Goal: Task Accomplishment & Management: Use online tool/utility

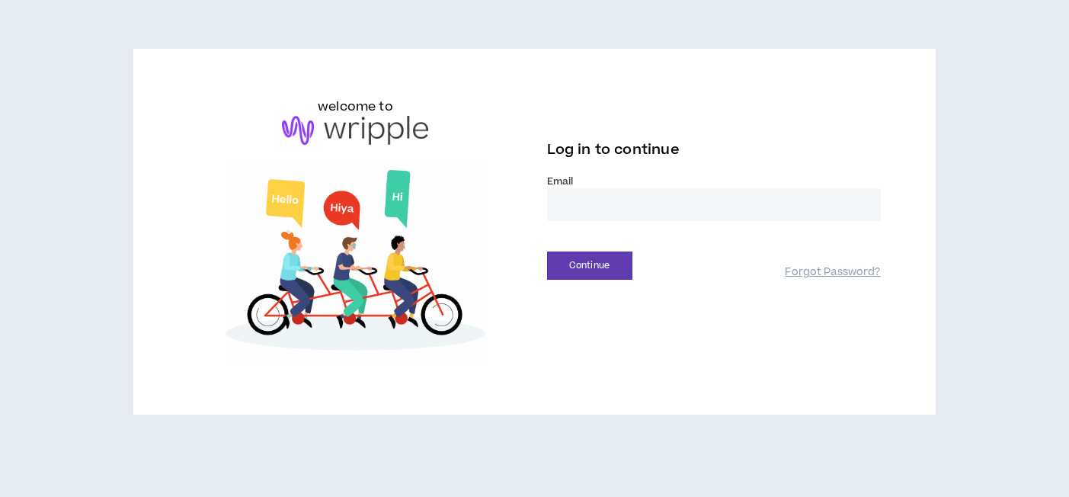
click at [608, 193] on input "email" at bounding box center [714, 204] width 334 height 33
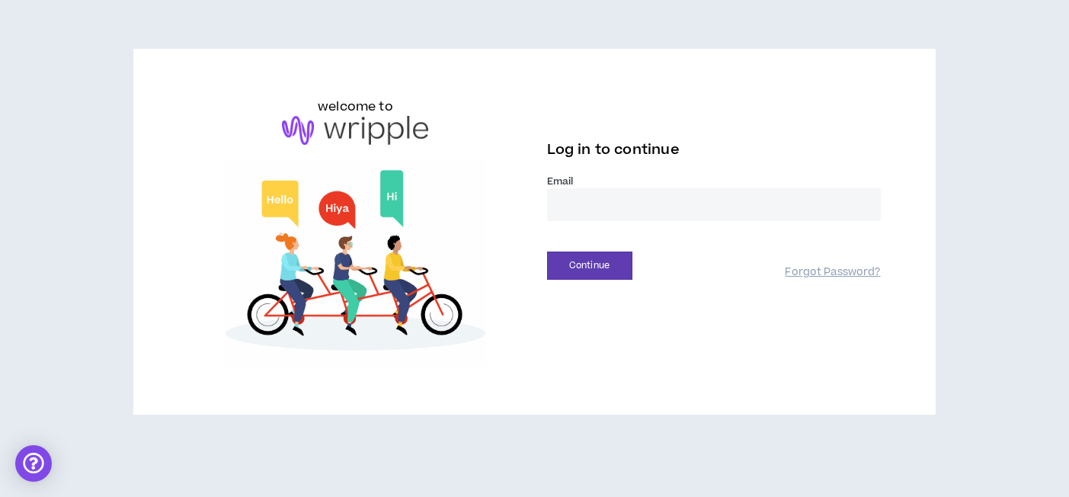
type input "**********"
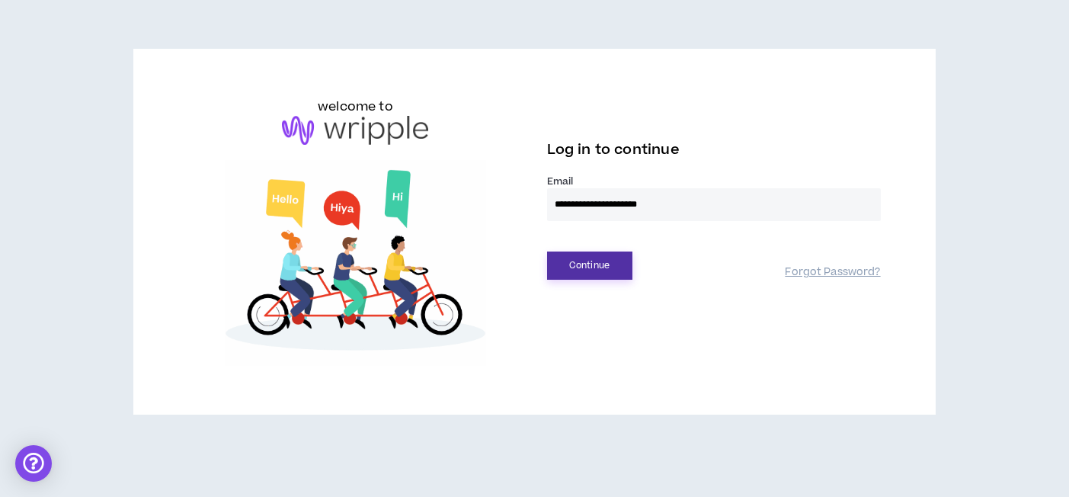
click at [591, 277] on button "Continue" at bounding box center [589, 266] width 85 height 28
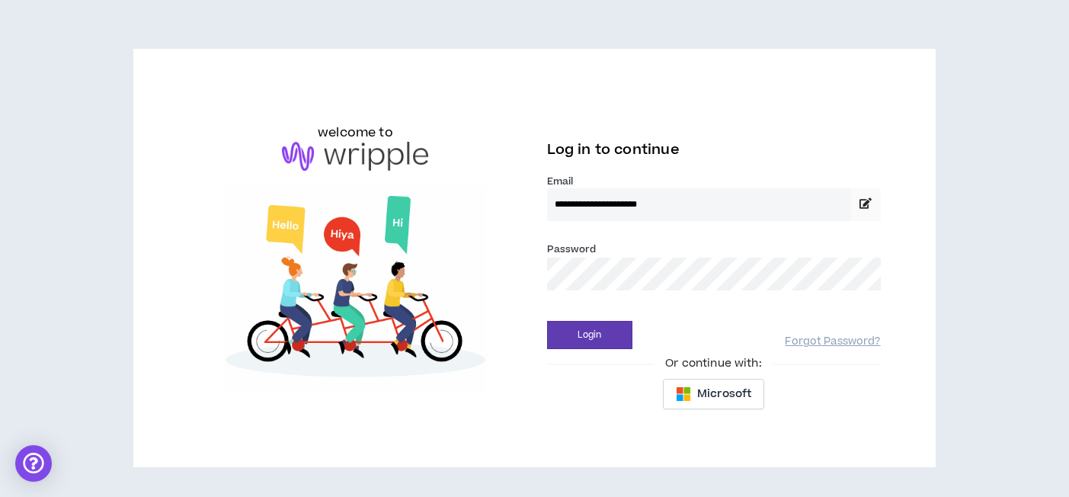
click at [598, 312] on div "Login Forgot Password?" at bounding box center [714, 329] width 334 height 39
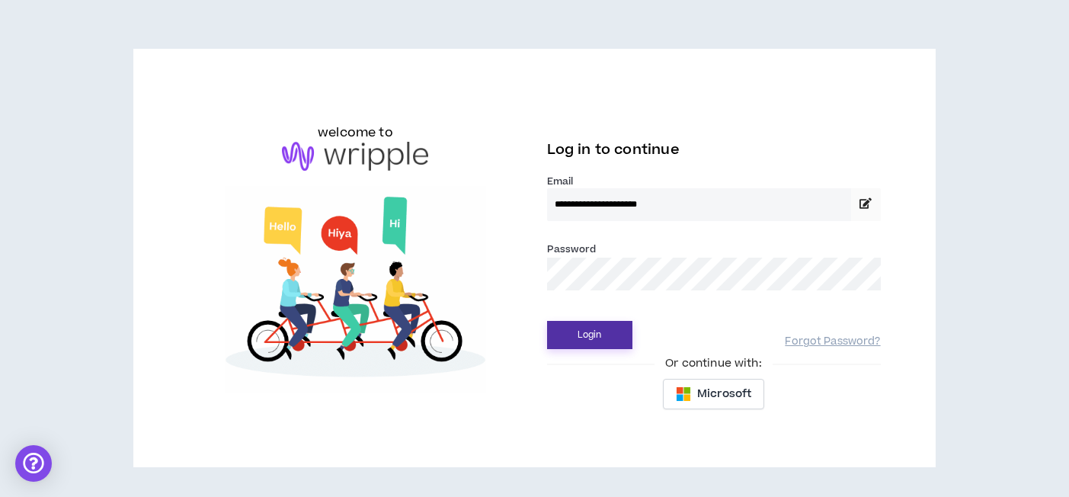
click at [598, 326] on button "Login" at bounding box center [589, 335] width 85 height 28
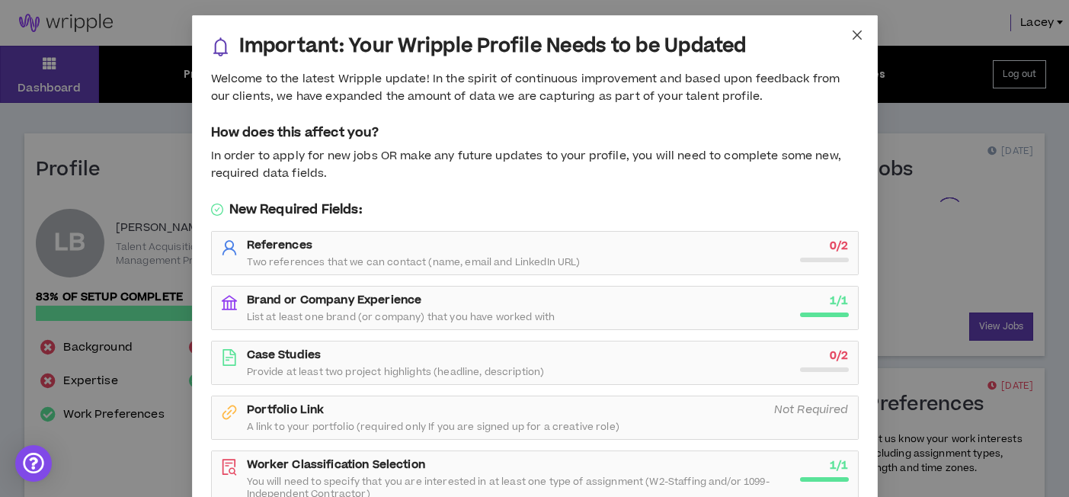
click at [860, 30] on icon "close" at bounding box center [857, 35] width 12 height 12
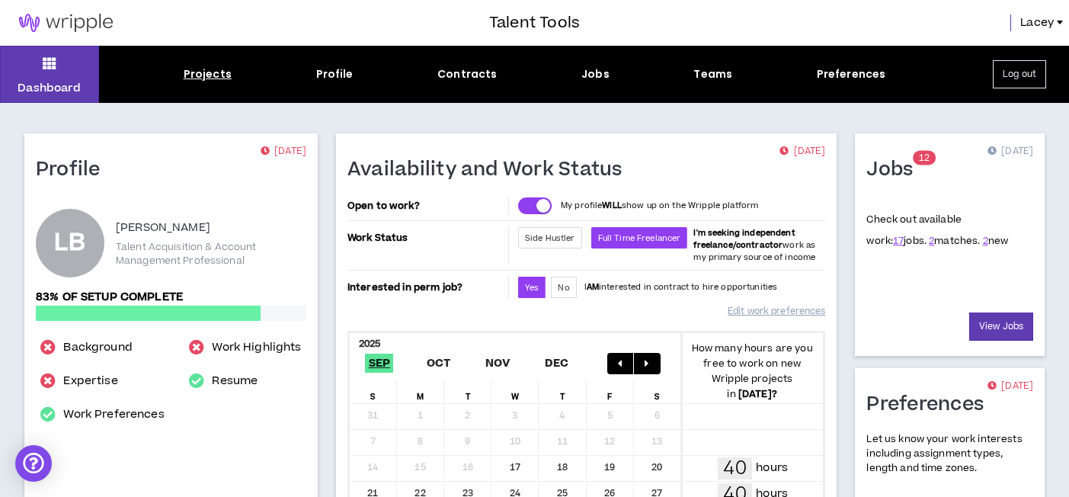
click at [224, 74] on div "Projects" at bounding box center [208, 74] width 48 height 16
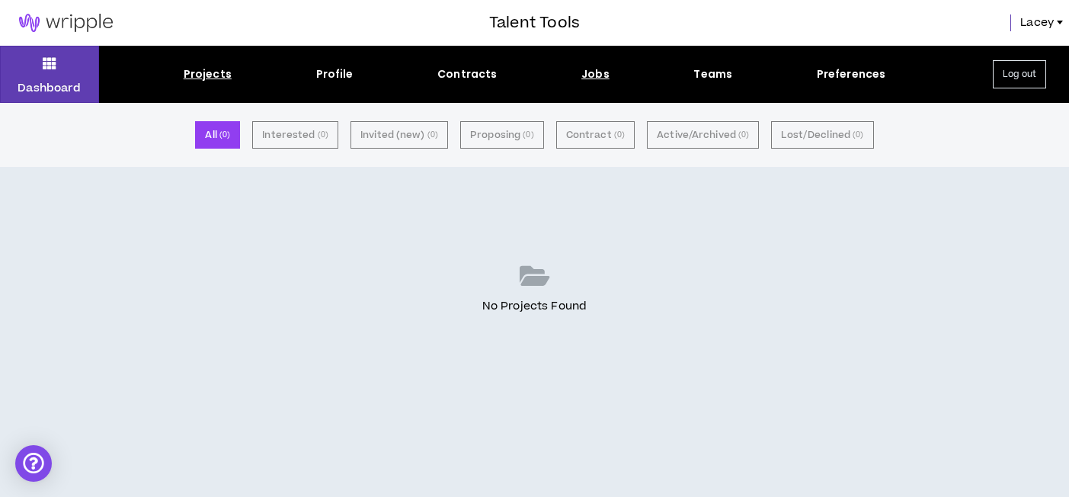
click at [606, 76] on div "Jobs" at bounding box center [596, 74] width 28 height 16
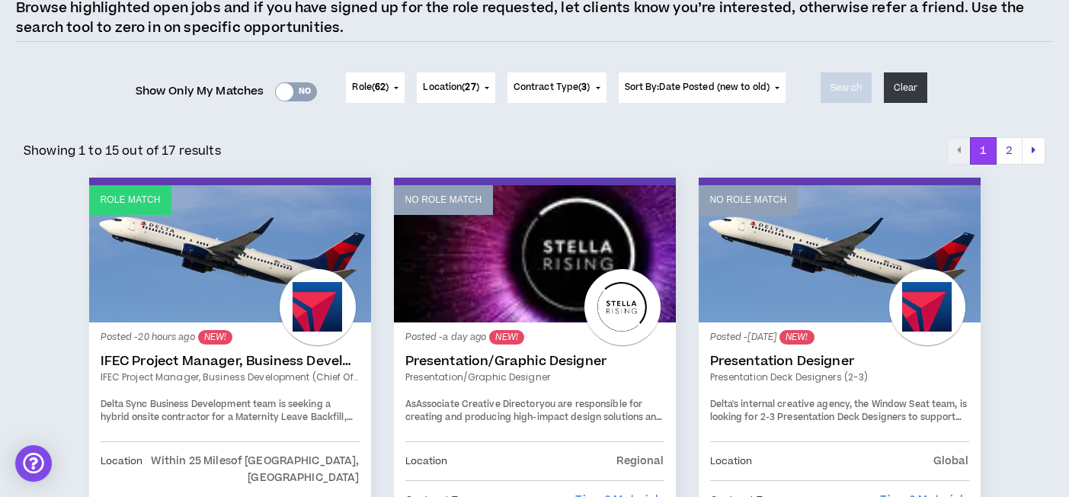
scroll to position [145, 0]
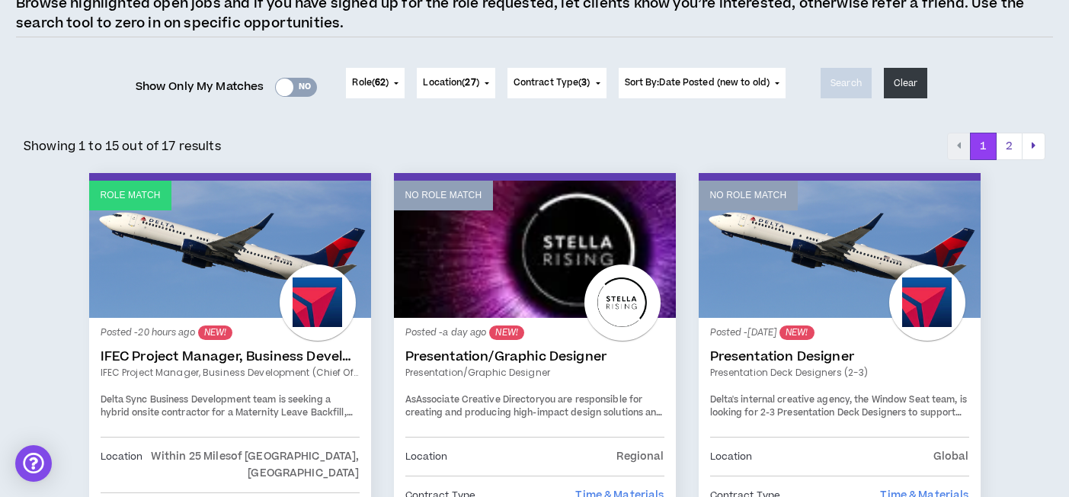
click at [266, 354] on link "IFEC Project Manager, Business Development (Chief of Staff)" at bounding box center [230, 356] width 259 height 15
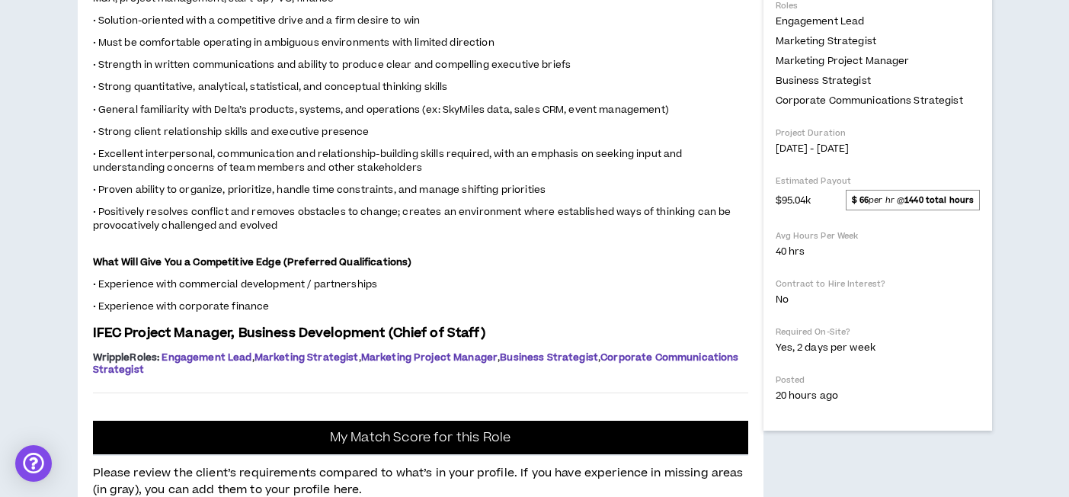
scroll to position [556, 0]
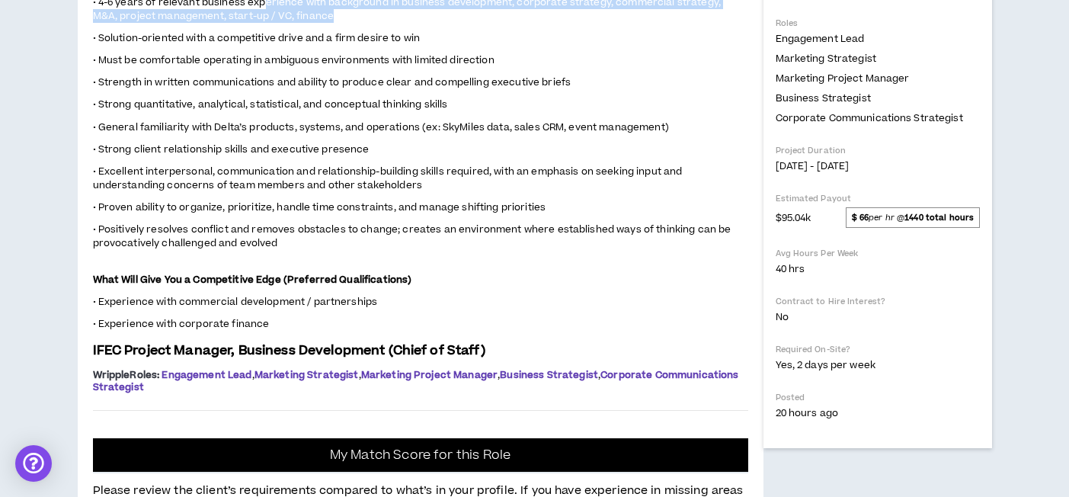
drag, startPoint x: 265, startPoint y: 369, endPoint x: 319, endPoint y: 384, distance: 55.5
click at [319, 24] on p "• 4-6 years of relevant business experience with background in business develop…" at bounding box center [420, 9] width 655 height 30
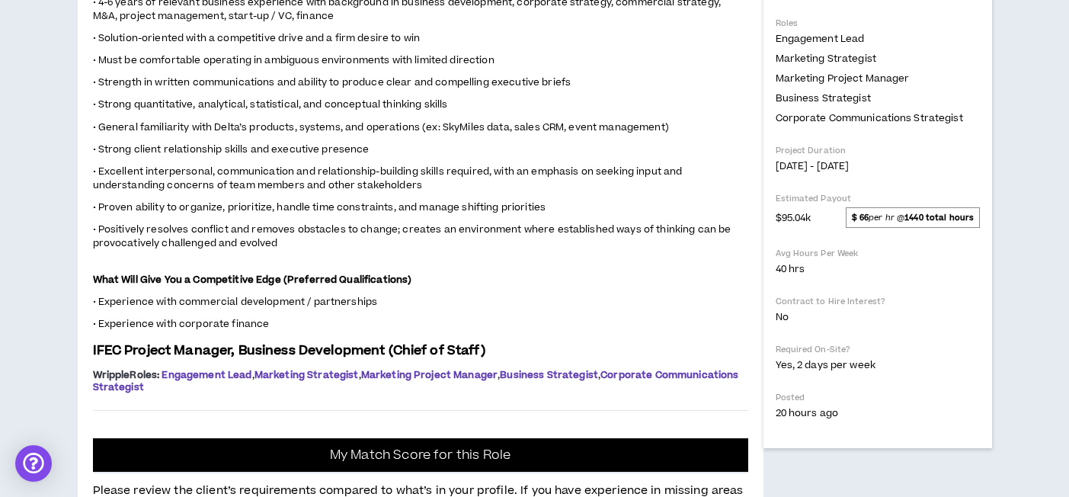
drag, startPoint x: 319, startPoint y: 384, endPoint x: 318, endPoint y: 344, distance: 40.4
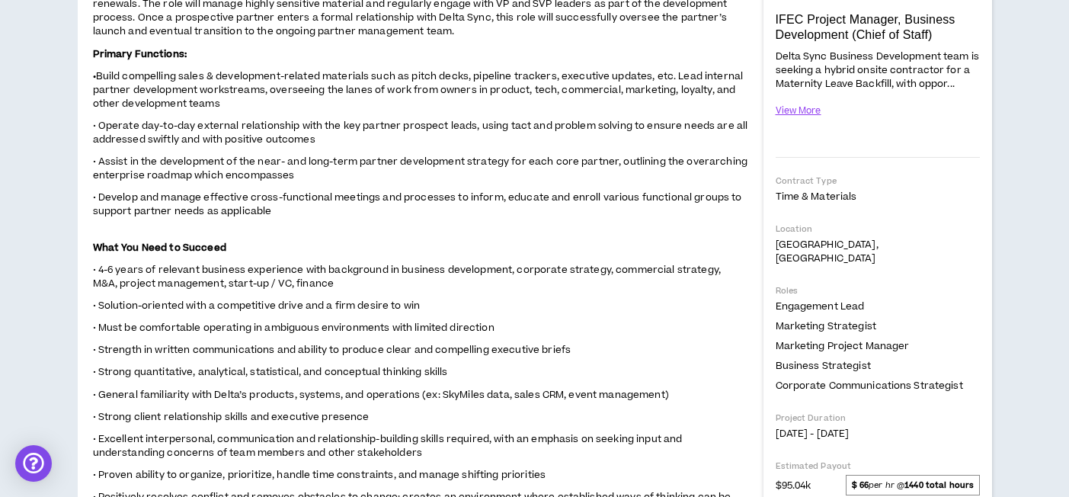
scroll to position [188, 0]
